Goal: Information Seeking & Learning: Learn about a topic

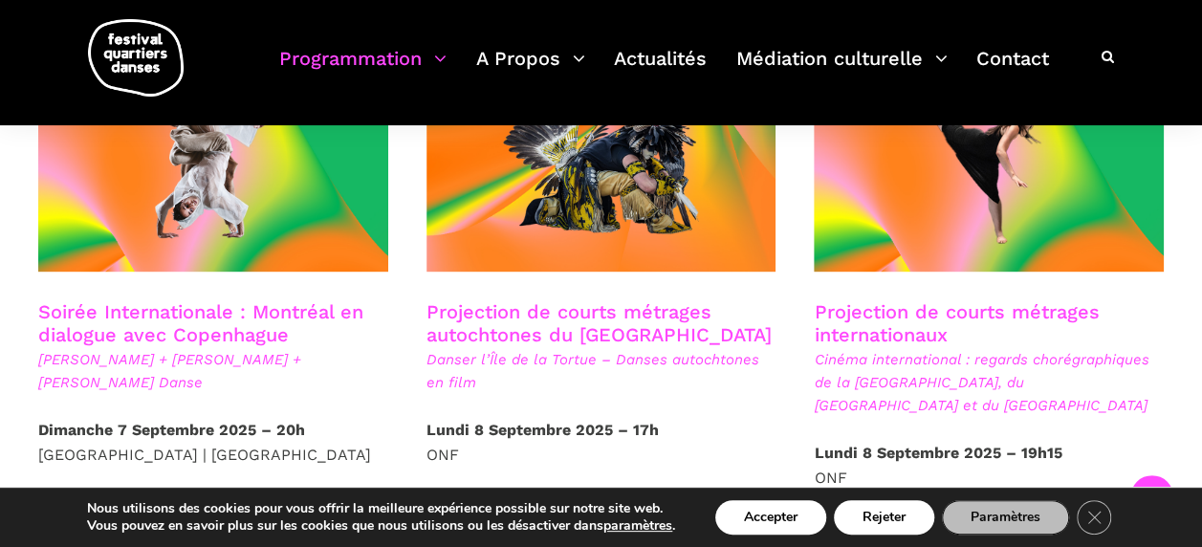
scroll to position [1147, 0]
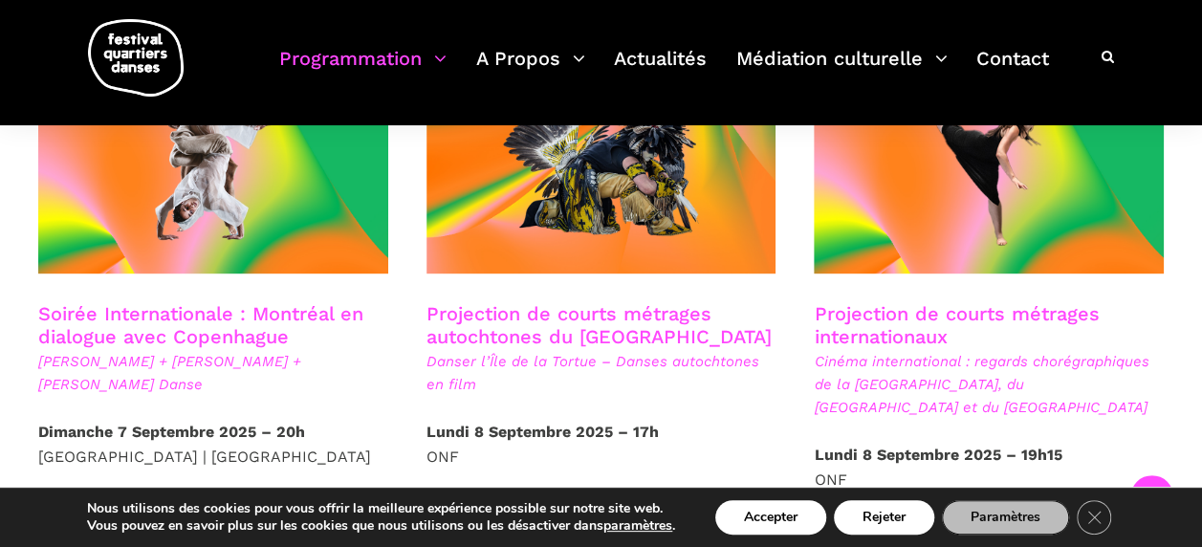
click at [138, 302] on link "Soirée Internationale : Montréal en dialogue avec Copenhague" at bounding box center [200, 325] width 325 height 46
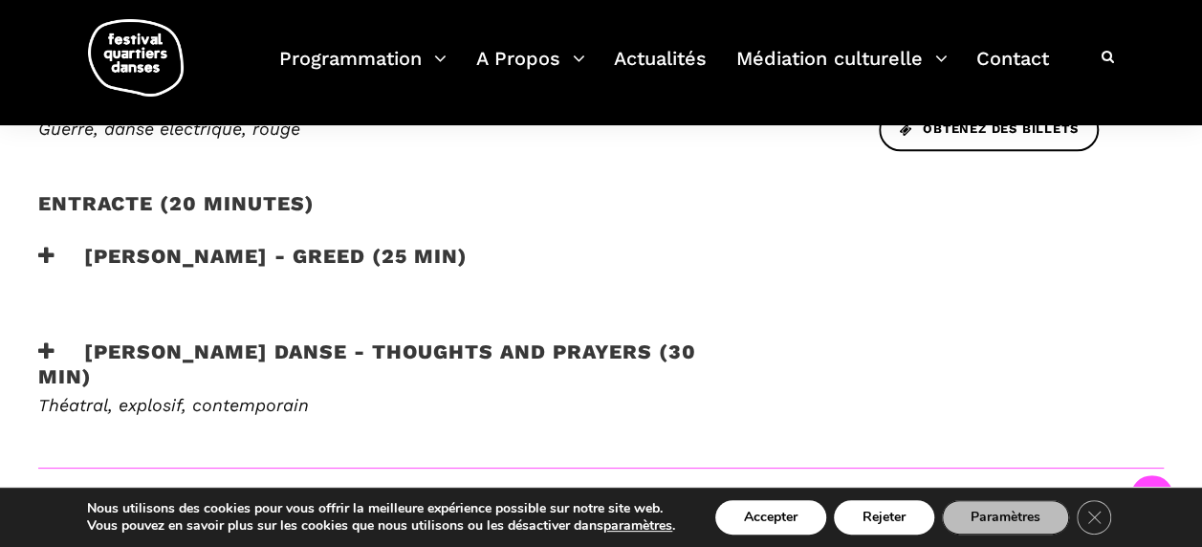
scroll to position [1052, 0]
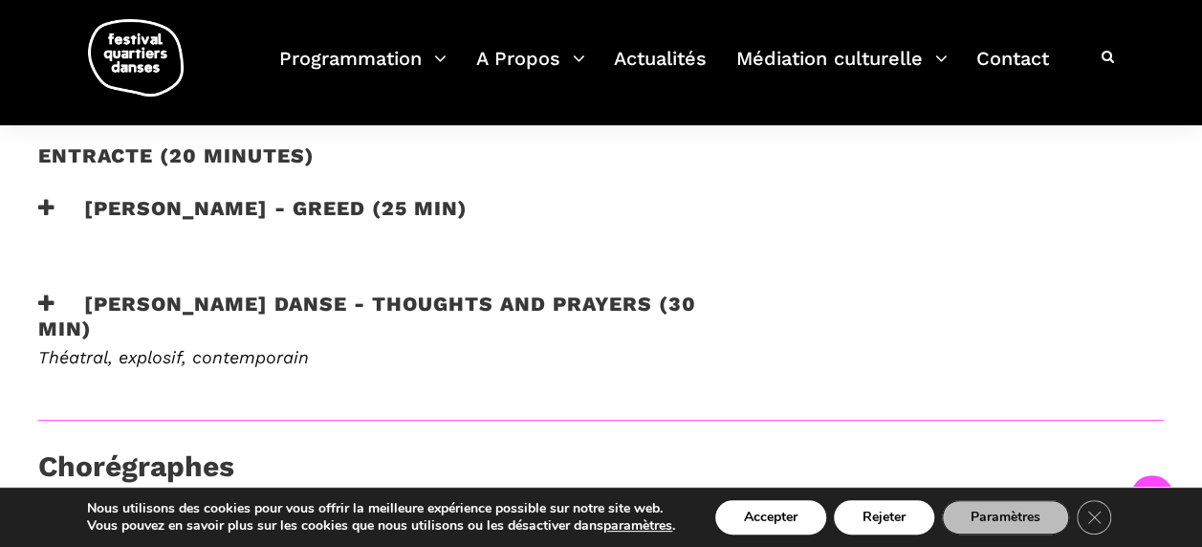
click at [426, 292] on h3 "Skeels Danse - Thoughts and Prayers (30 min)" at bounding box center [394, 316] width 713 height 48
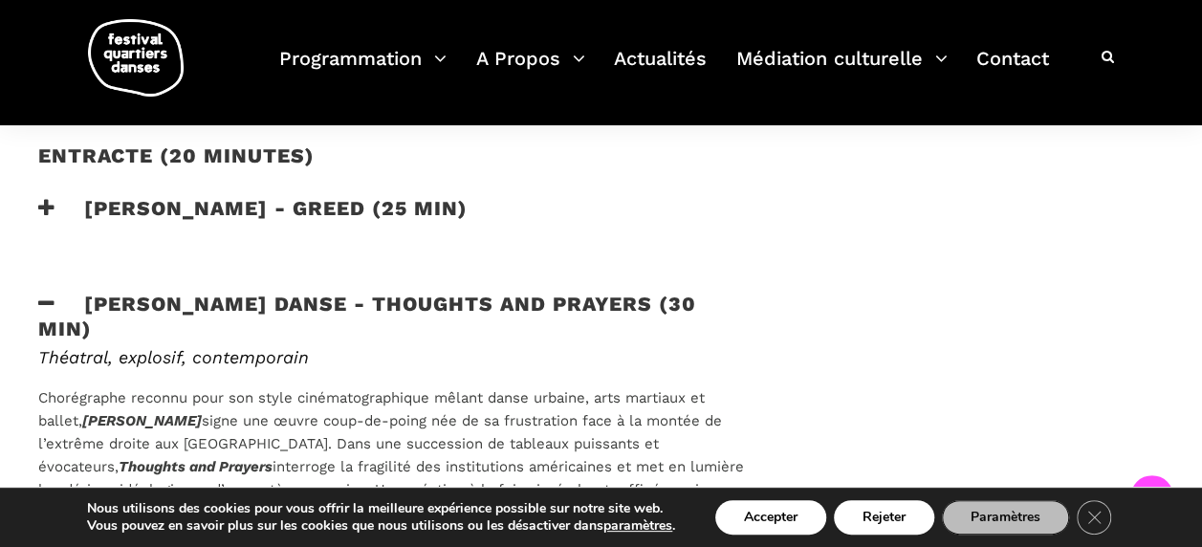
scroll to position [1147, 0]
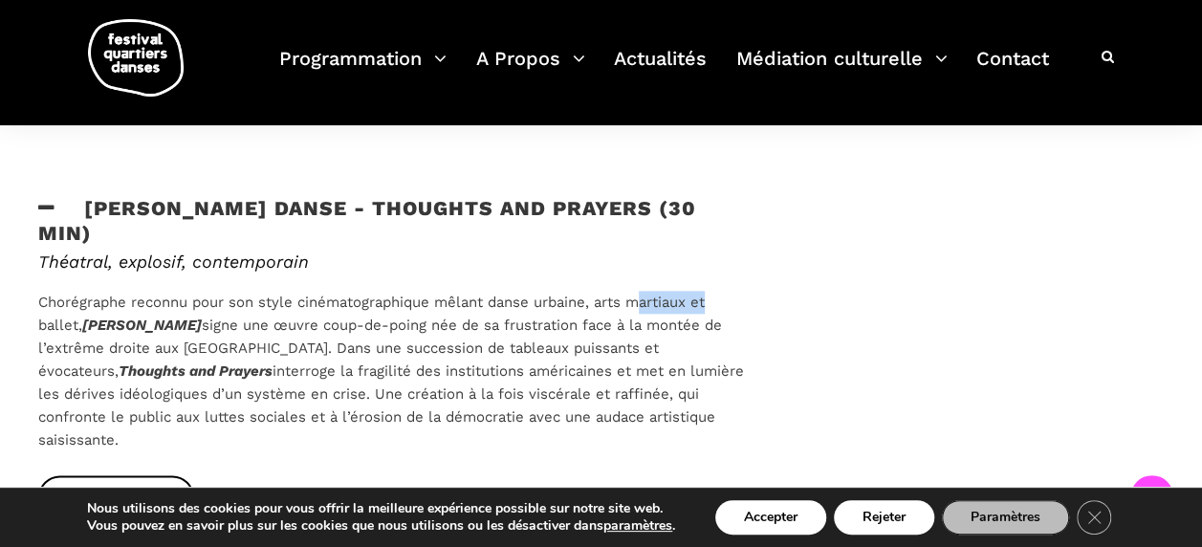
drag, startPoint x: 721, startPoint y: 268, endPoint x: 589, endPoint y: 233, distance: 136.4
click at [598, 251] on h6 "Théatral, explosif, contemporain" at bounding box center [394, 261] width 713 height 21
click at [373, 218] on div "Skeels Danse - Thoughts and Prayers (30 min)" at bounding box center [395, 223] width 752 height 54
drag, startPoint x: 679, startPoint y: 314, endPoint x: 128, endPoint y: 341, distance: 551.4
click at [128, 341] on p "Chorégraphe reconnu pour son style cinématographique mêlant danse urbaine, arts…" at bounding box center [394, 371] width 713 height 161
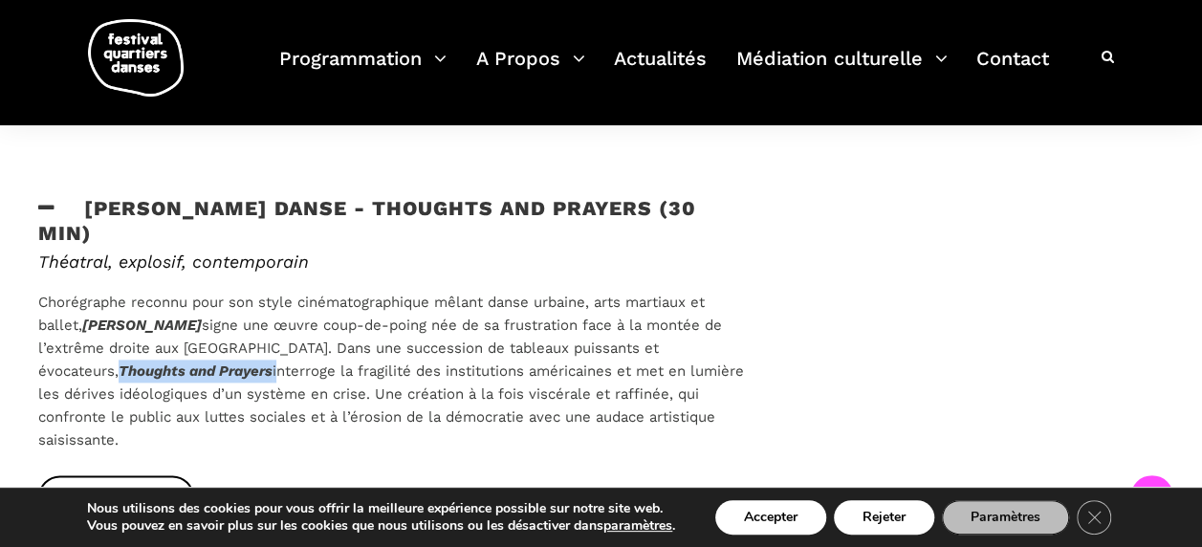
copy p "Thoughts and Prayers"
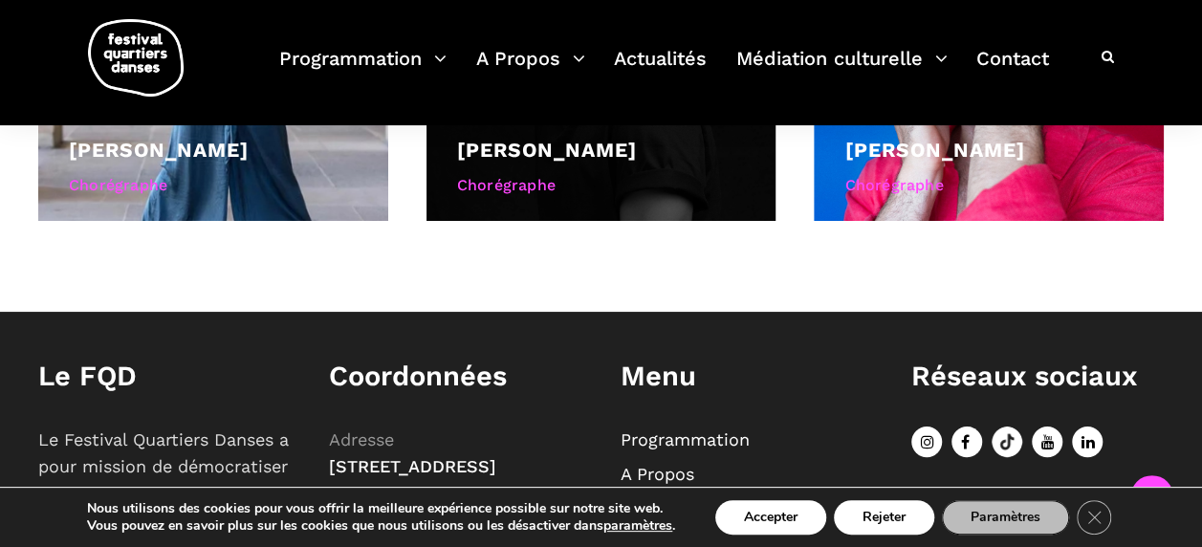
scroll to position [2103, 0]
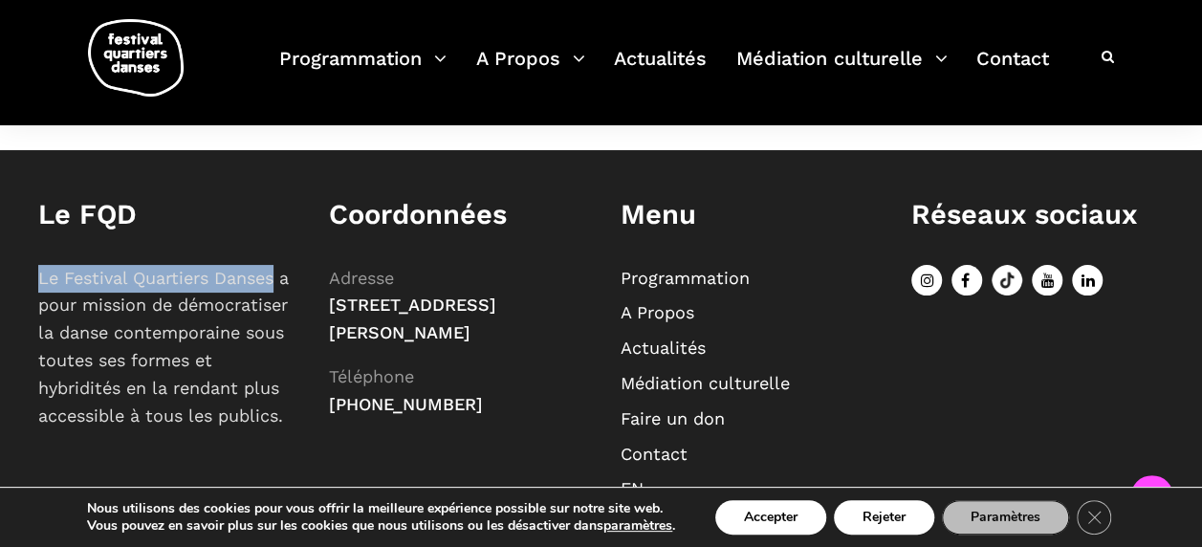
drag, startPoint x: 287, startPoint y: 222, endPoint x: 43, endPoint y: 224, distance: 243.8
click at [42, 265] on p "Le Festival Quartiers Danses a pour mission de démocratiser la danse contempora…" at bounding box center [164, 347] width 252 height 165
copy p "Le Festival Quartiers Danses"
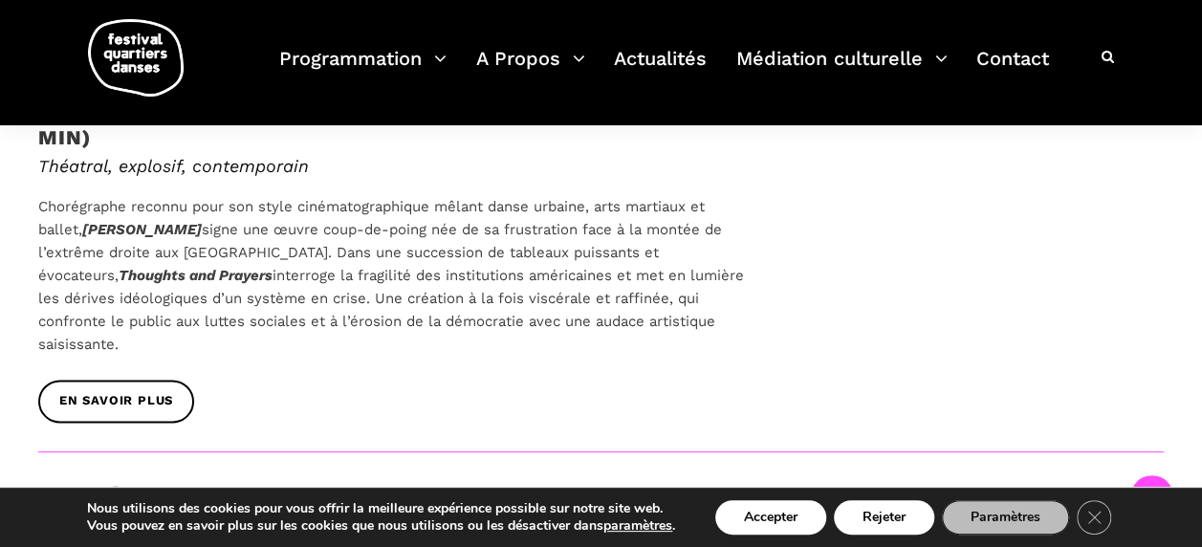
scroll to position [765, 0]
